Goal: Information Seeking & Learning: Compare options

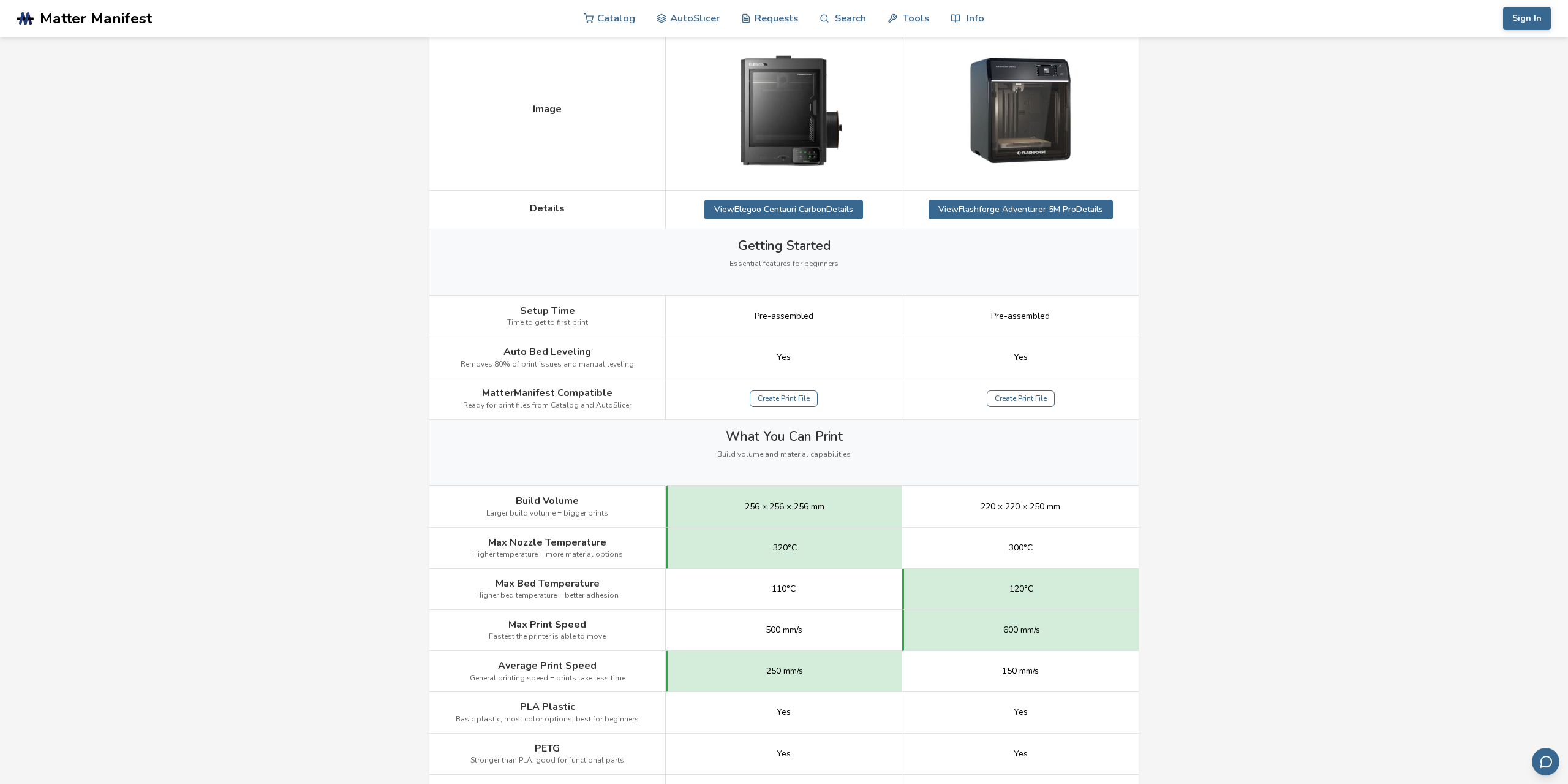
scroll to position [232, 0]
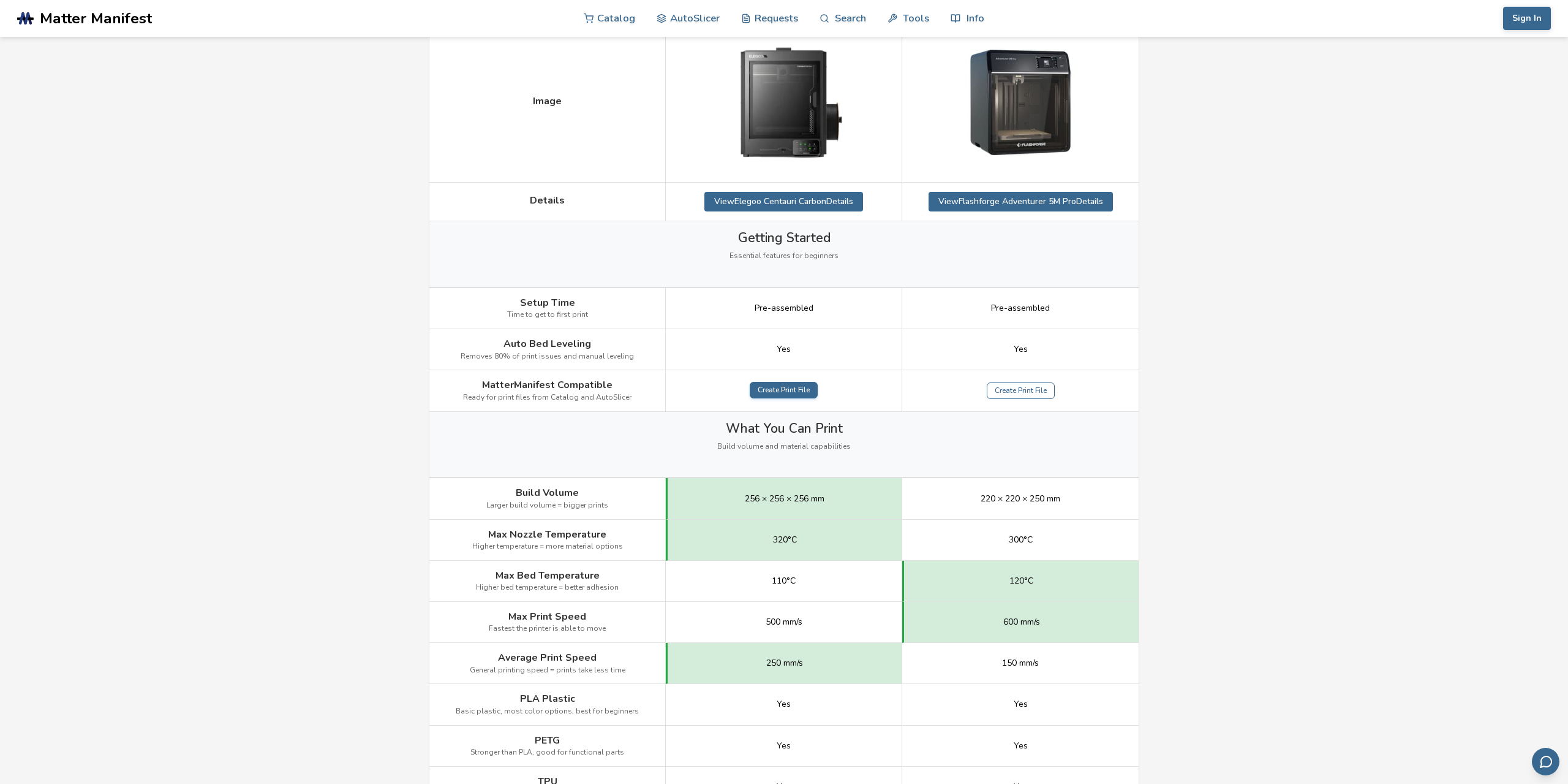
click at [766, 398] on link "Create Print File" at bounding box center [784, 390] width 68 height 17
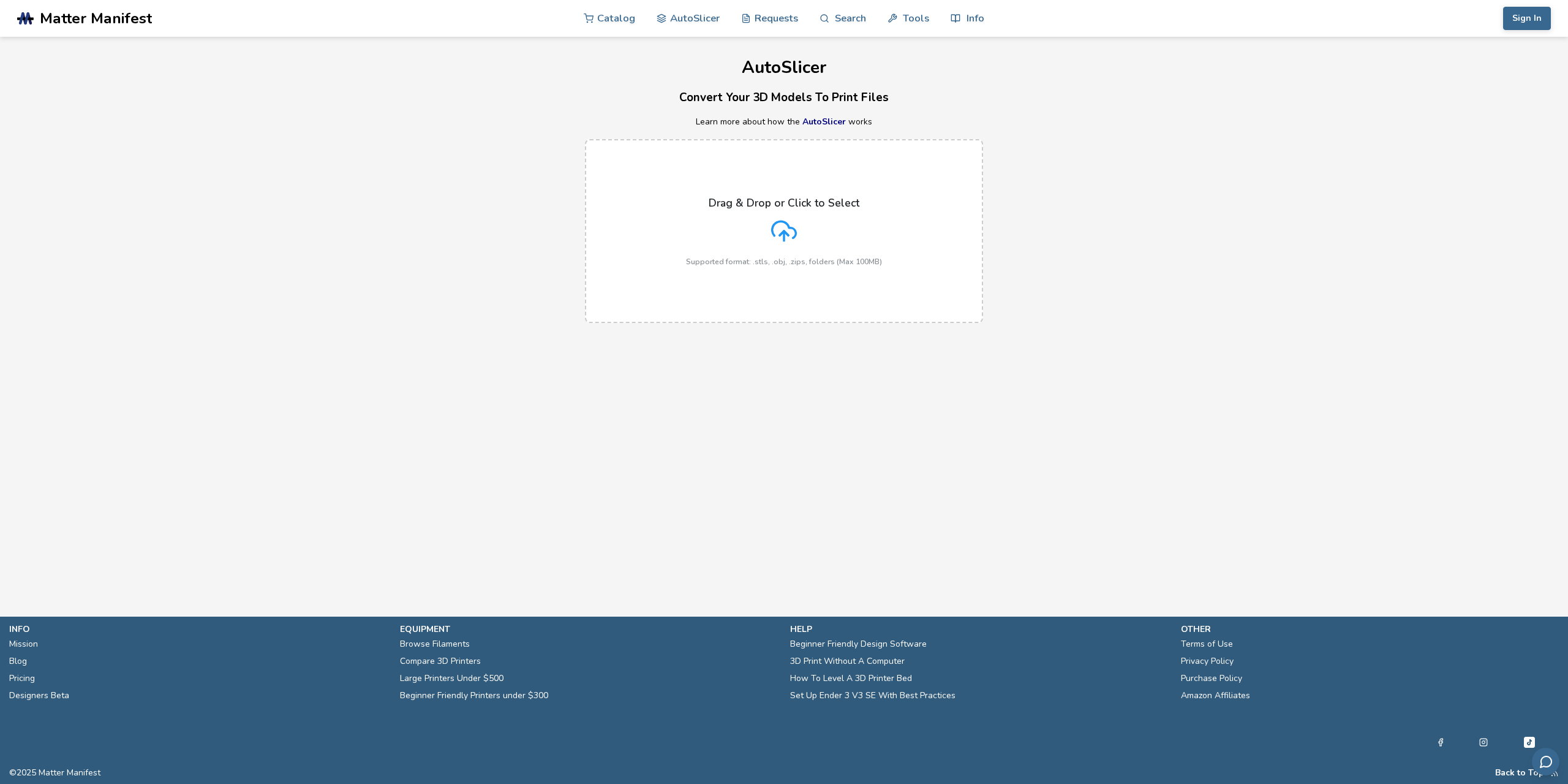
click at [788, 389] on main "AutoSlicer Convert Your 3D Models To Print Files Learn more about how the AutoS…" at bounding box center [784, 290] width 1568 height 580
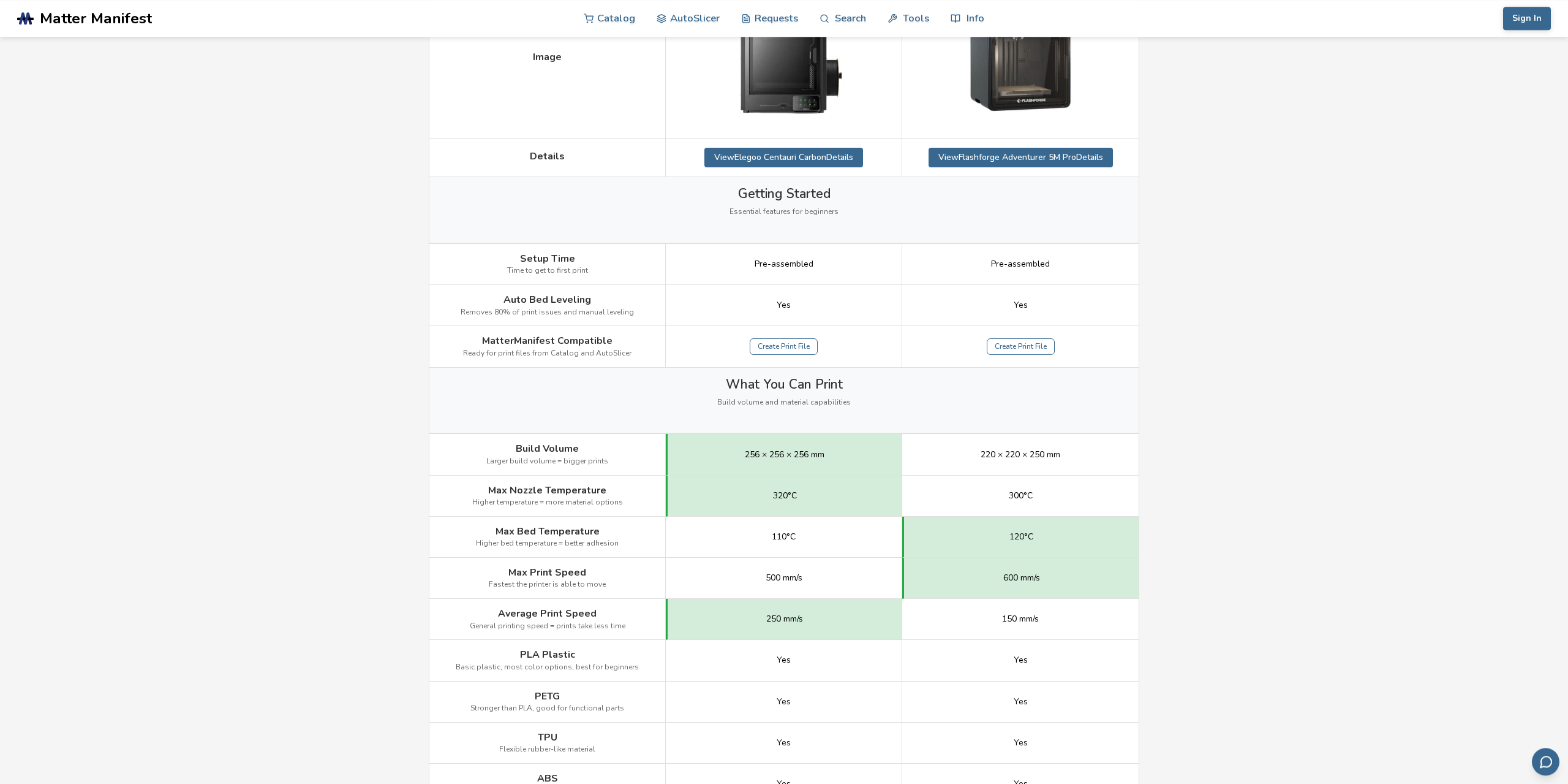
scroll to position [77, 0]
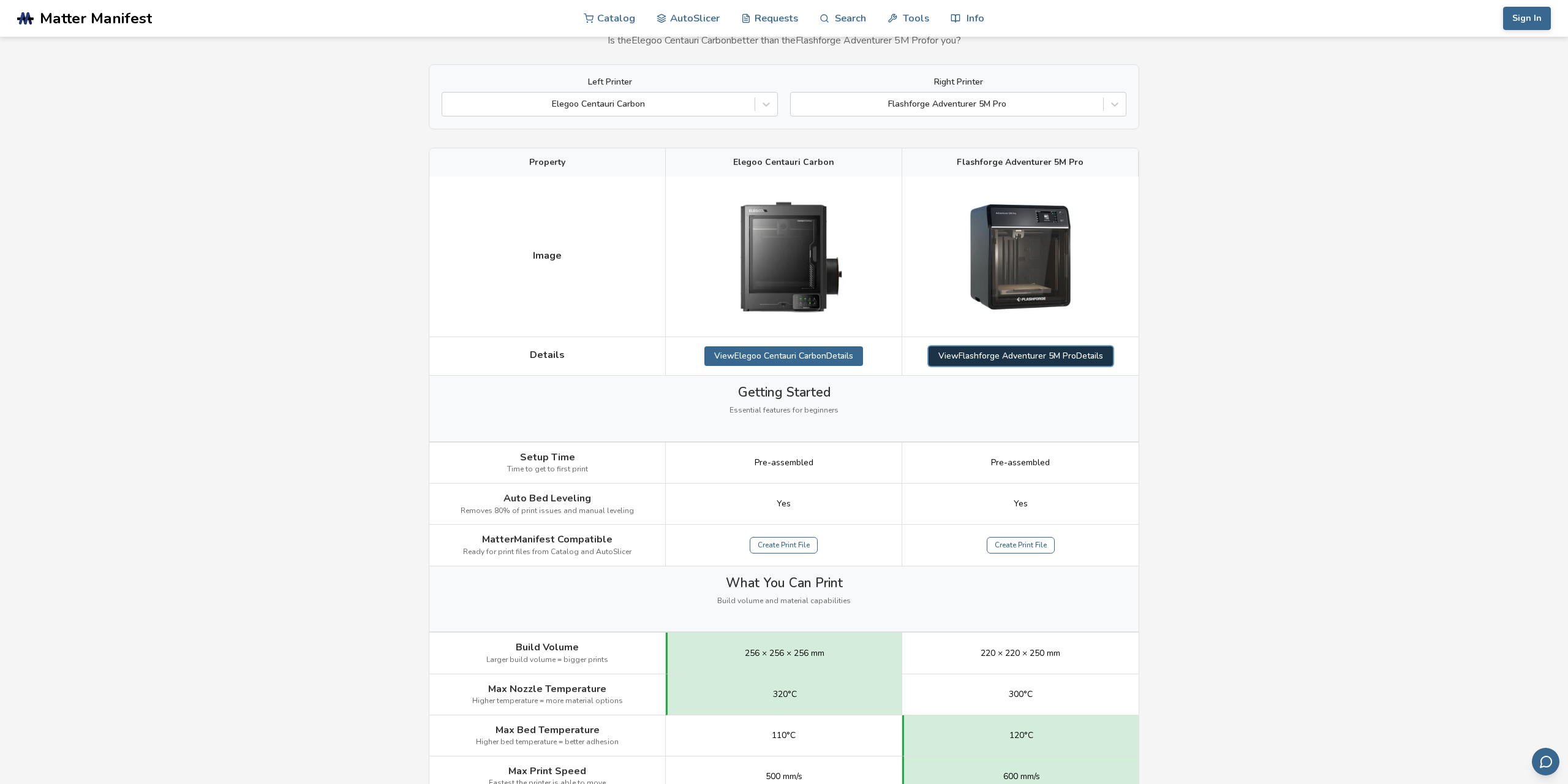
click at [1047, 360] on link "View Flashforge Adventurer 5M Pro Details" at bounding box center [1021, 355] width 185 height 20
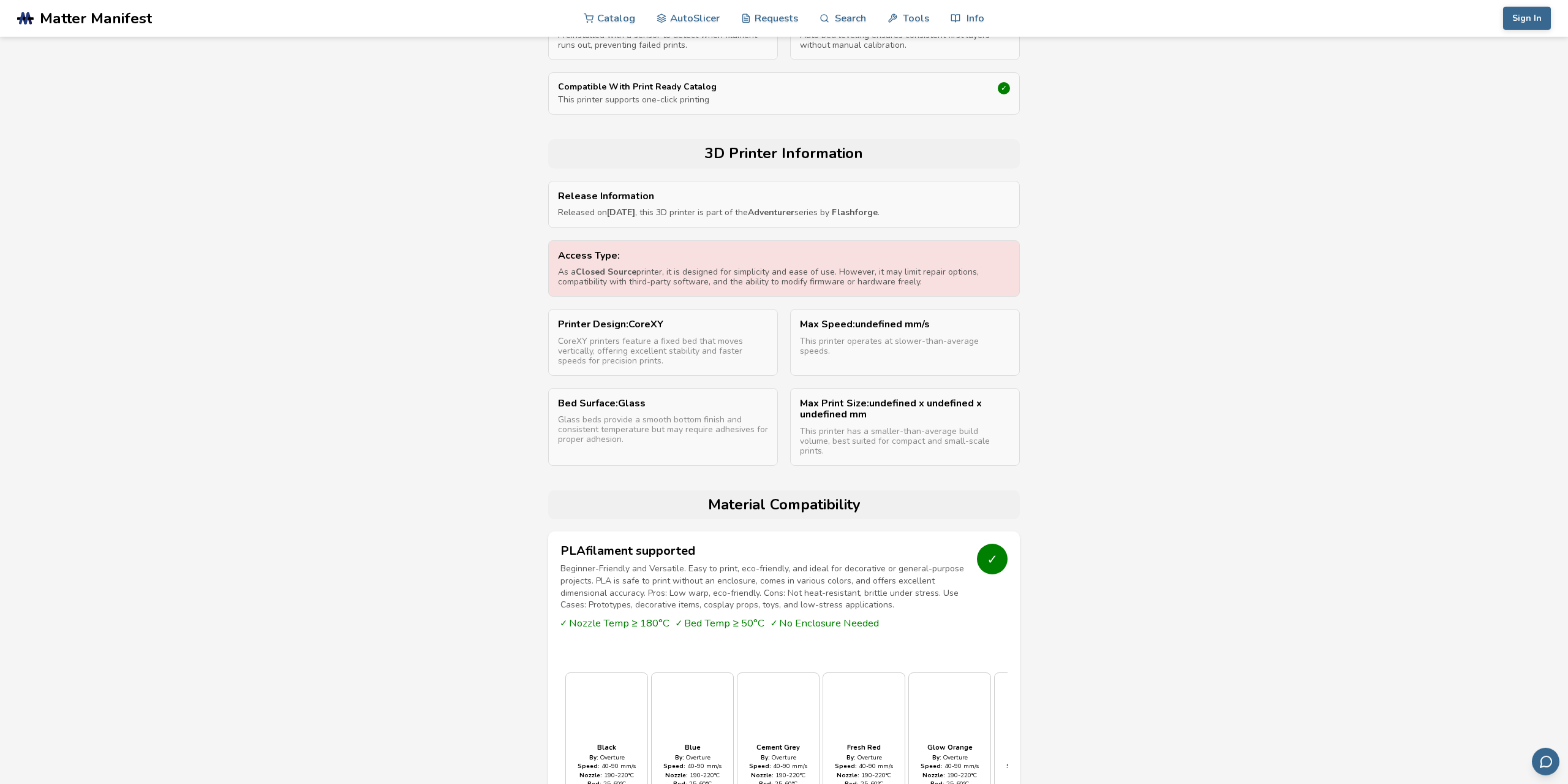
scroll to position [386, 0]
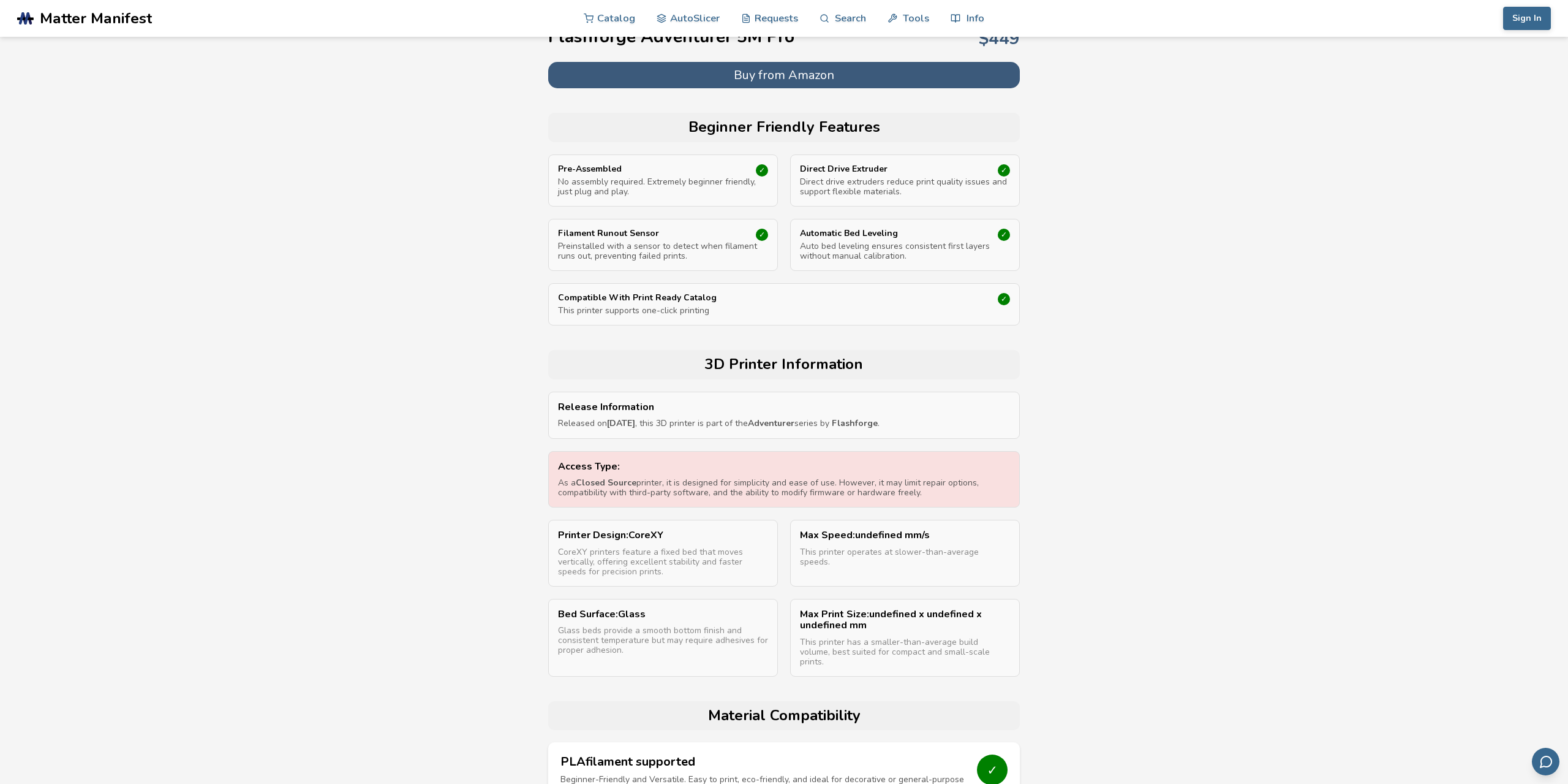
drag, startPoint x: 661, startPoint y: 482, endPoint x: 936, endPoint y: 494, distance: 275.3
click at [936, 494] on p "As a Closed Source printer, it is designed for simplicity and ease of use. Howe…" at bounding box center [784, 487] width 452 height 20
drag, startPoint x: 936, startPoint y: 494, endPoint x: 543, endPoint y: 468, distance: 393.9
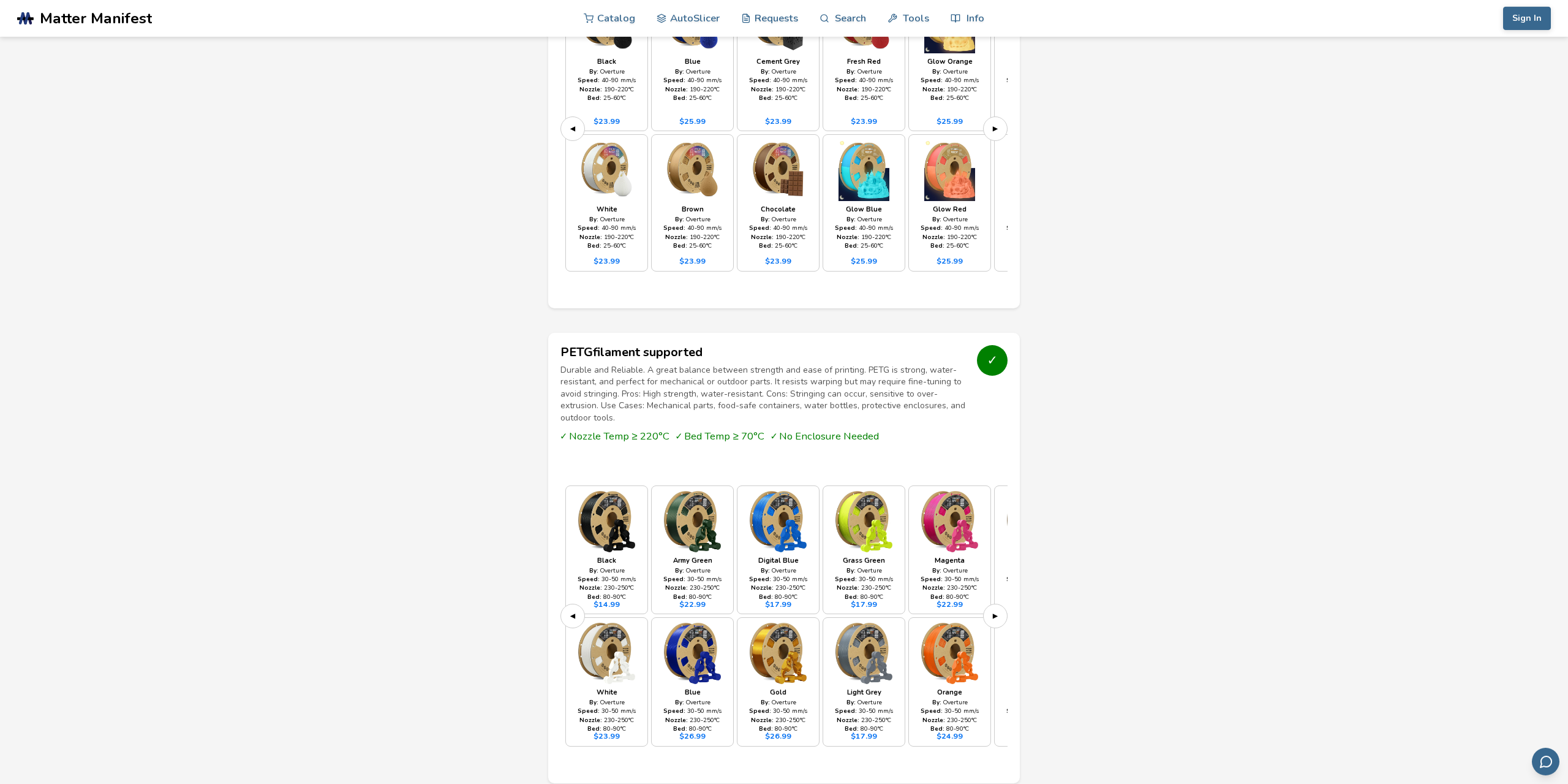
scroll to position [1545, 0]
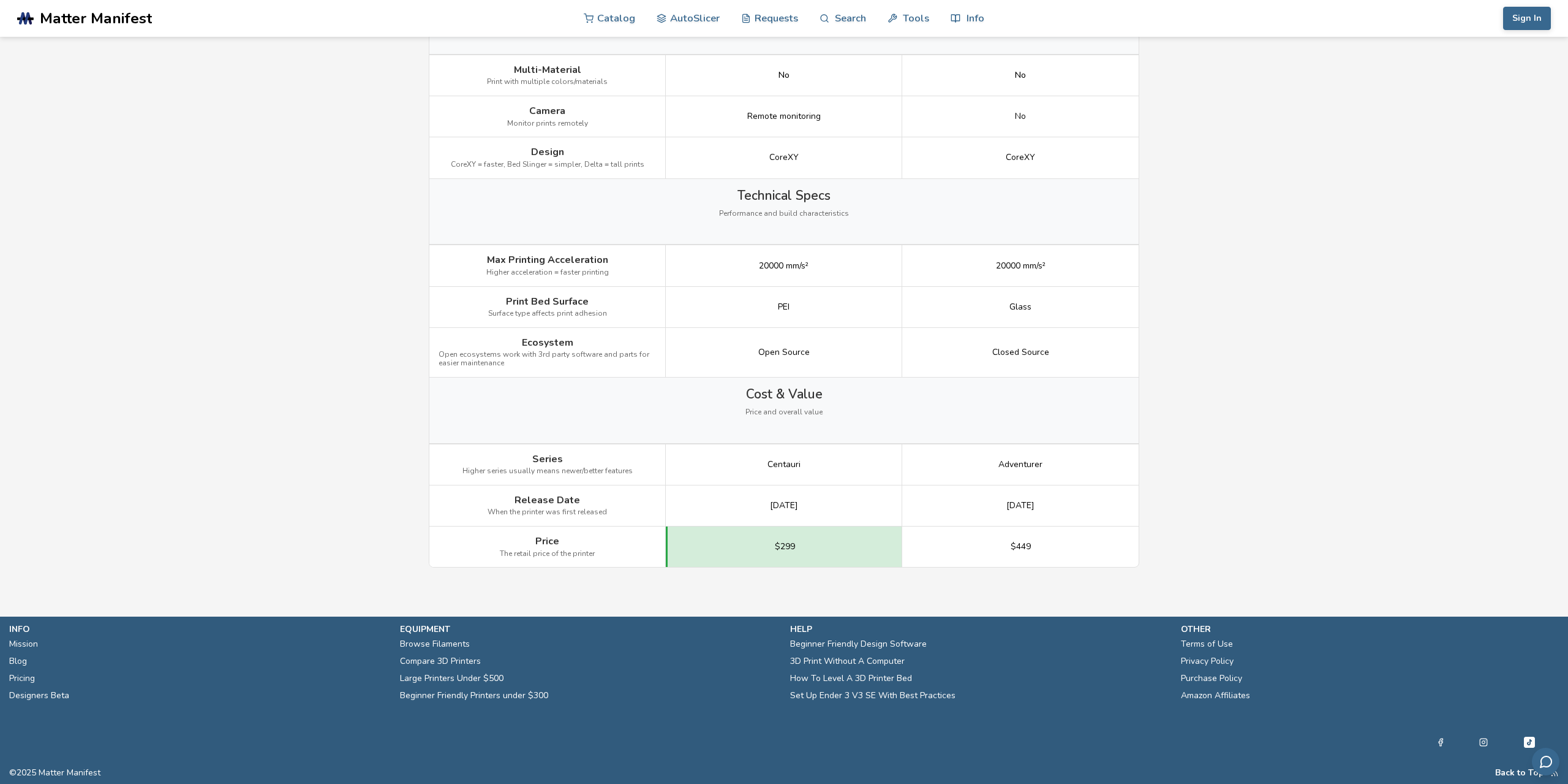
scroll to position [77, 0]
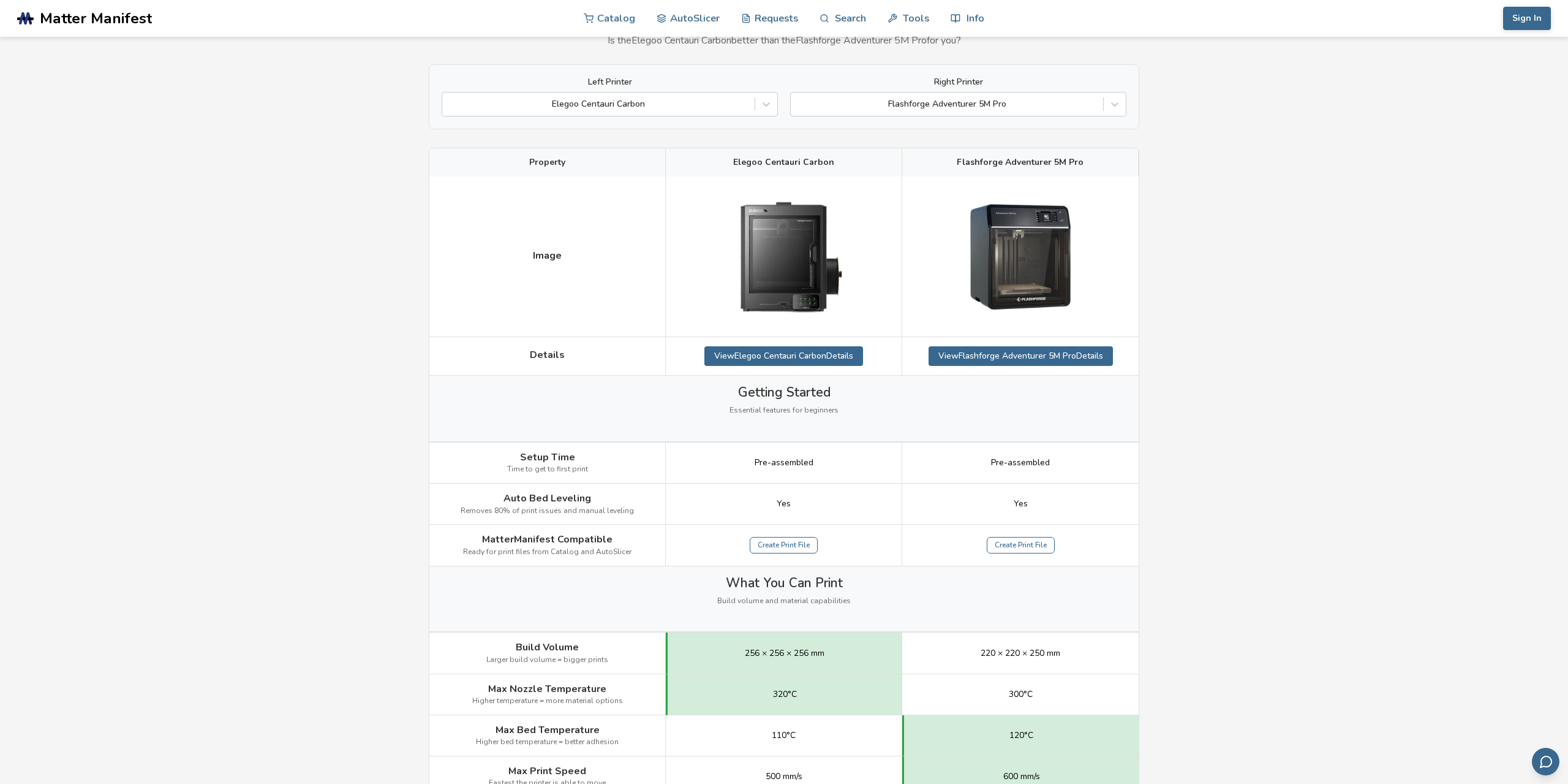
click at [992, 340] on div "View Flashforge Adventurer 5M Pro Details" at bounding box center [1021, 356] width 236 height 39
click at [992, 358] on link "View Flashforge Adventurer 5M Pro Details" at bounding box center [1021, 355] width 185 height 20
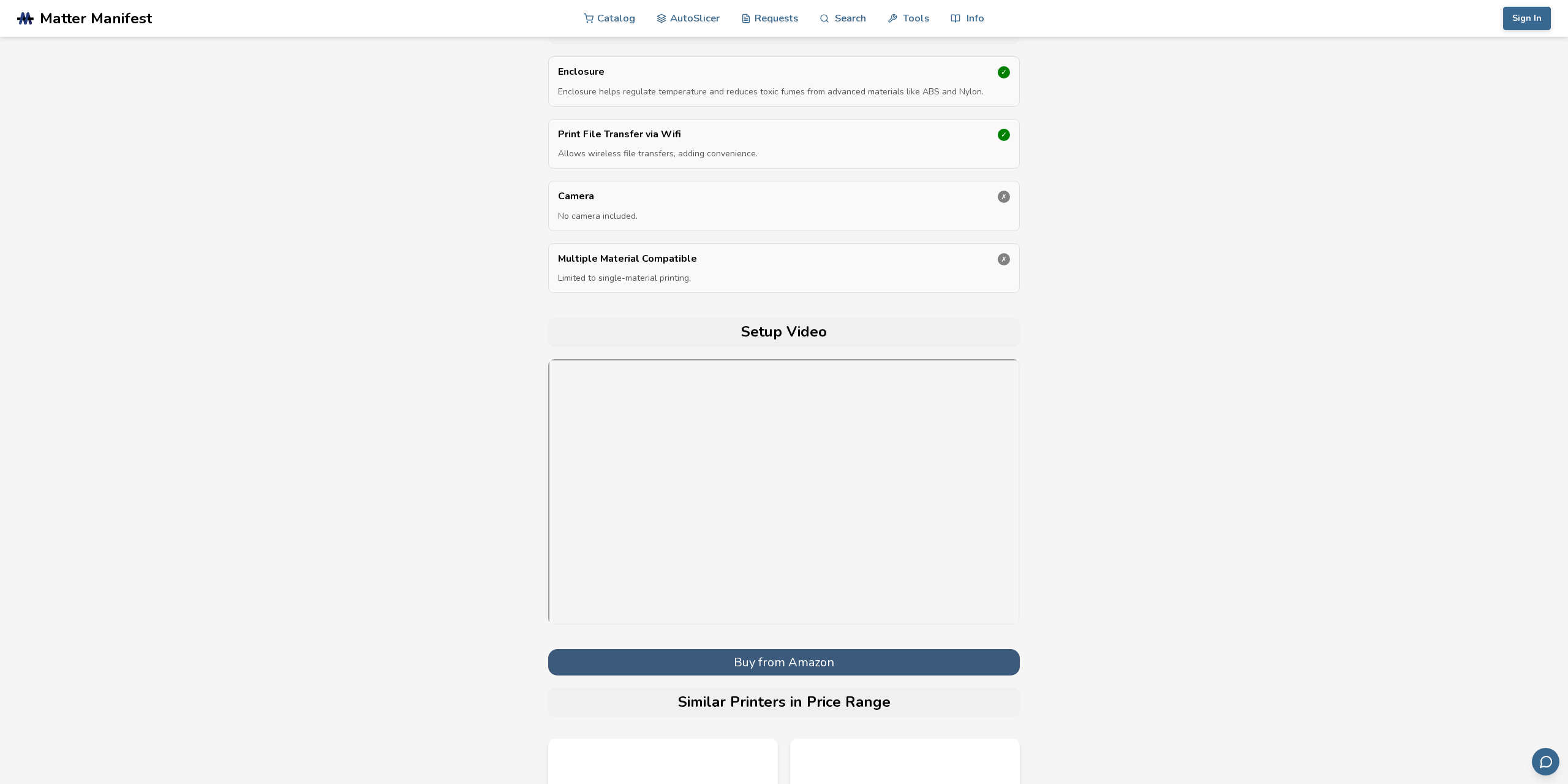
scroll to position [4325, 0]
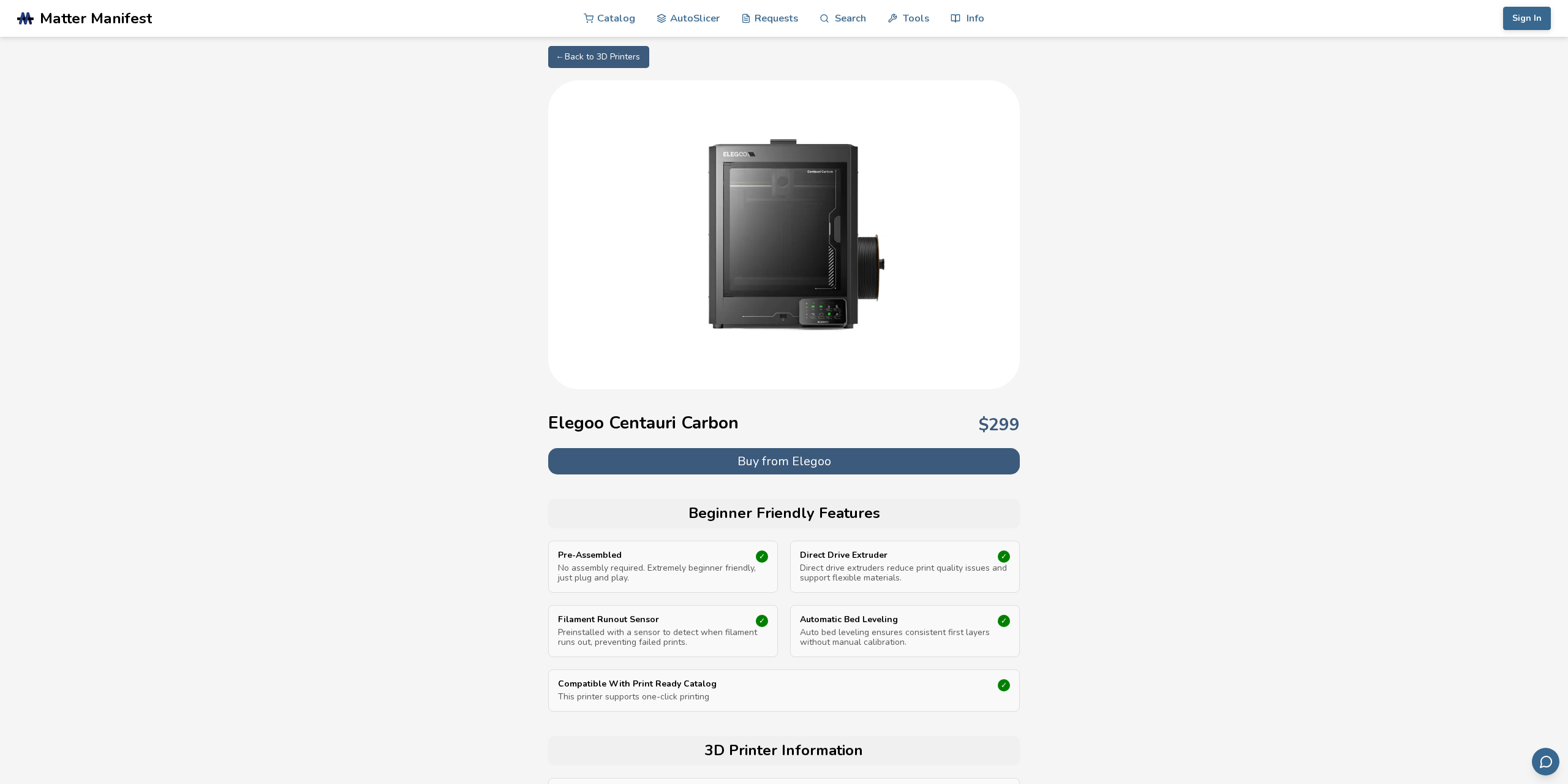
click at [642, 459] on button "Buy from Elegoo" at bounding box center [784, 461] width 472 height 26
click at [706, 459] on button "Buy from Elegoo" at bounding box center [784, 461] width 472 height 26
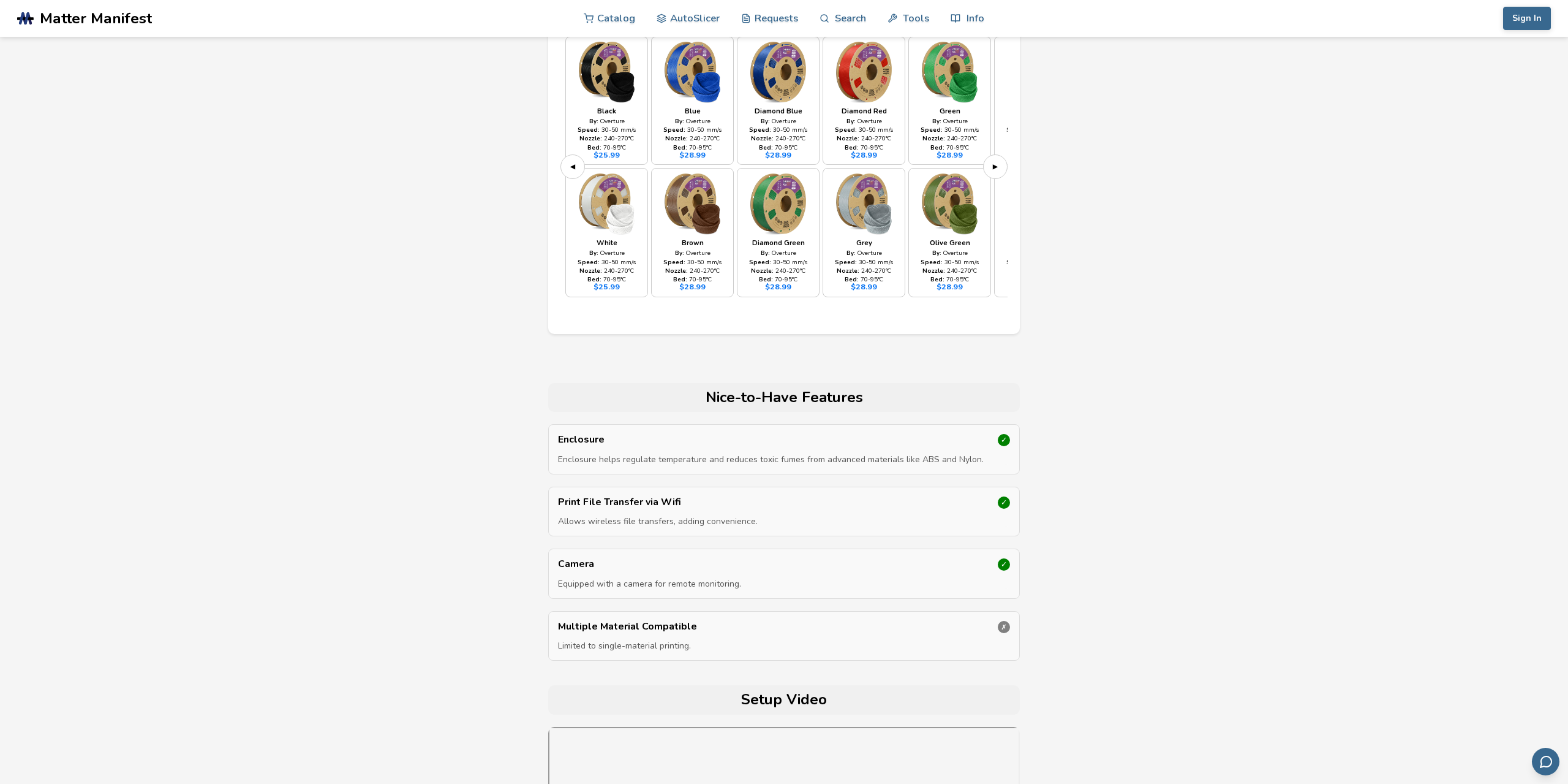
scroll to position [3725, 0]
